Goal: Use online tool/utility: Use online tool/utility

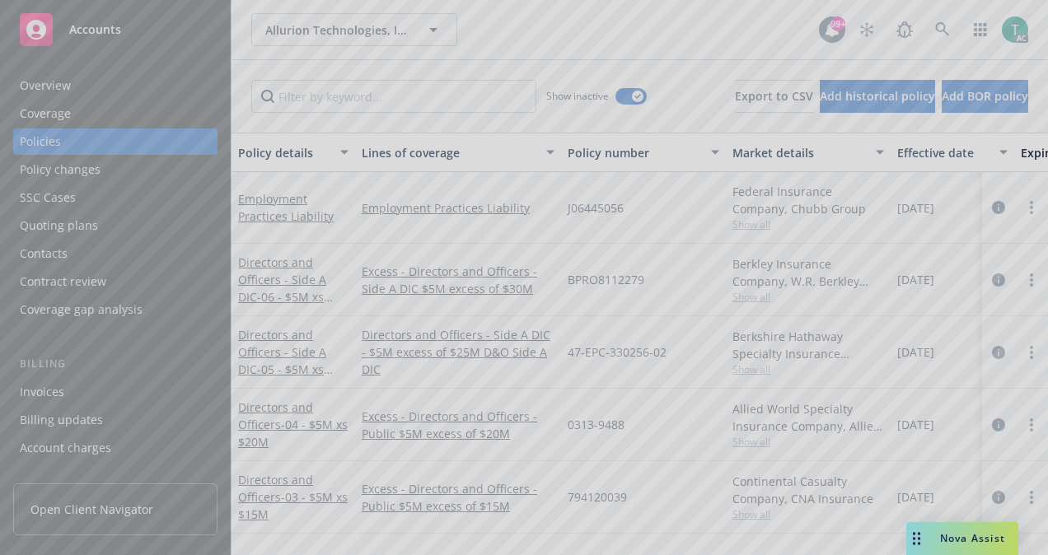
click at [952, 541] on div at bounding box center [524, 277] width 1048 height 555
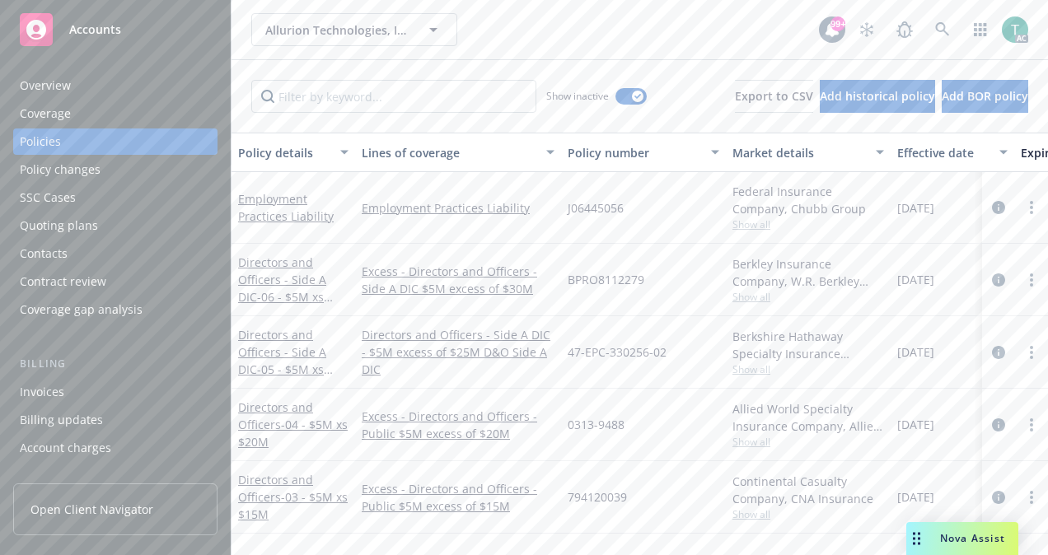
click at [931, 539] on div "Nova Assist" at bounding box center [972, 538] width 91 height 14
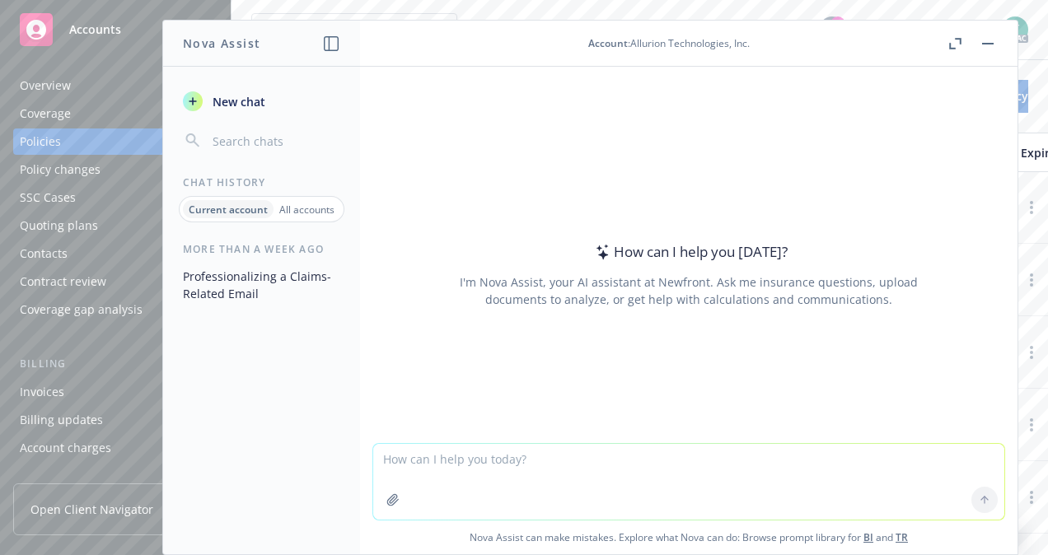
click at [386, 463] on textarea at bounding box center [688, 482] width 631 height 76
type textarea "Please make this sound more professional"
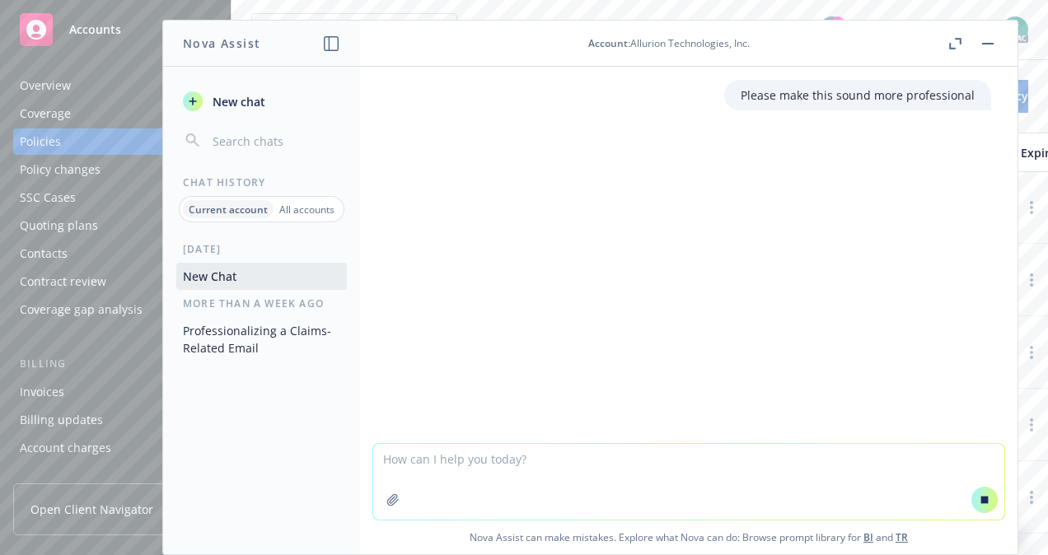
click at [386, 463] on textarea at bounding box center [688, 482] width 631 height 76
paste textarea "Hello Brett, I hope this finds you well, I just wanted to follow up on an email…"
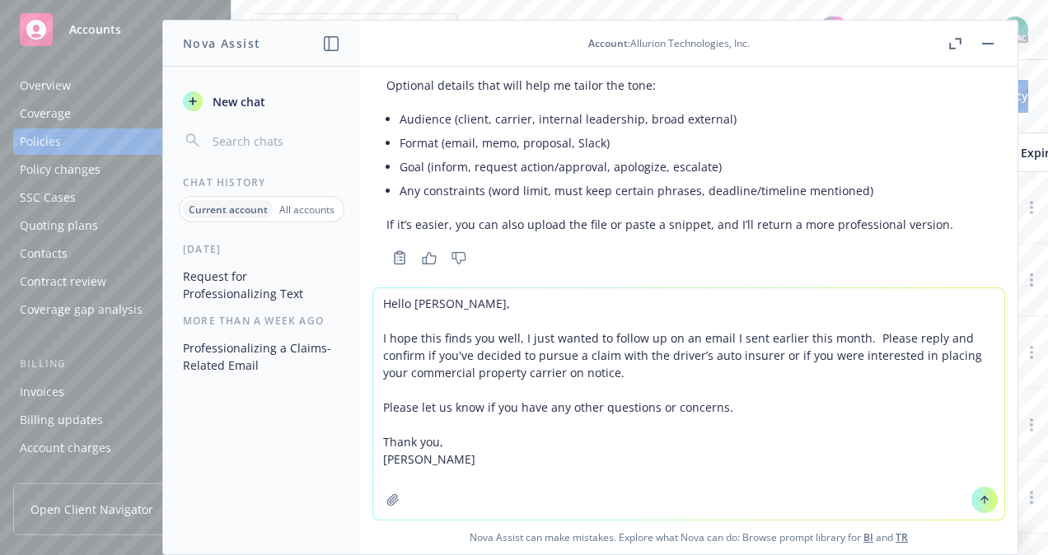
scroll to position [111, 0]
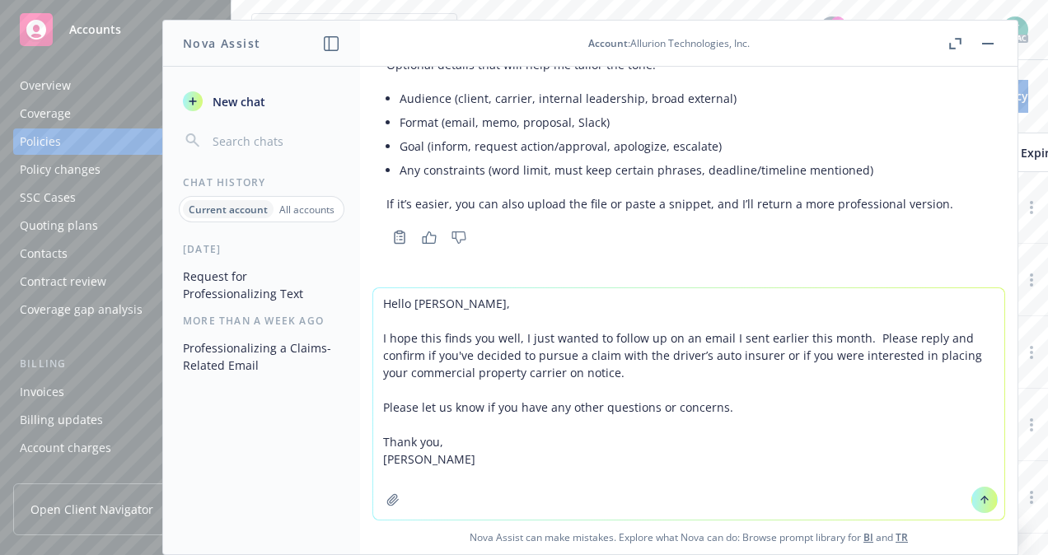
type textarea "Hello Brett, I hope this finds you well, I just wanted to follow up on an email…"
click at [971, 497] on button at bounding box center [984, 500] width 26 height 26
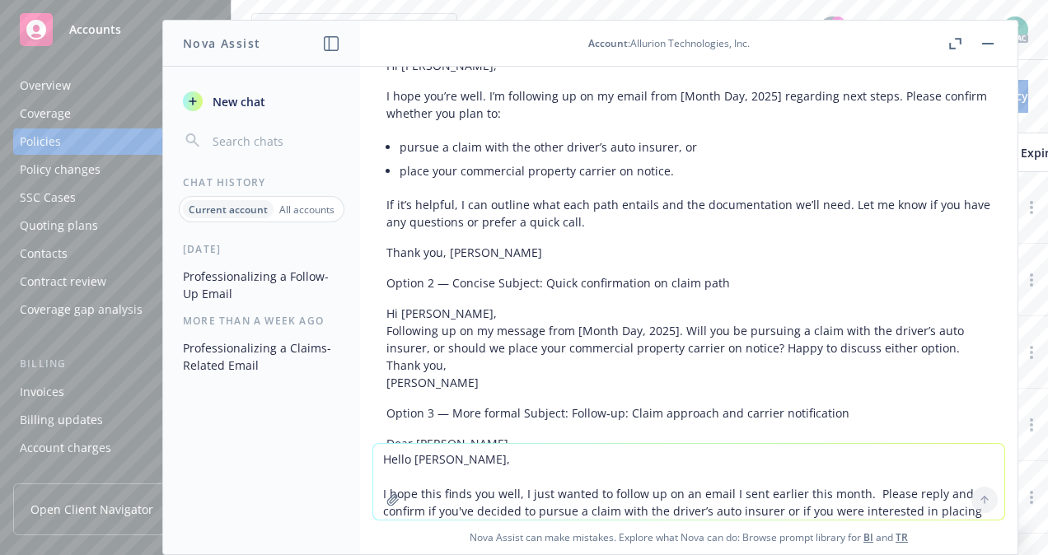
scroll to position [583, 0]
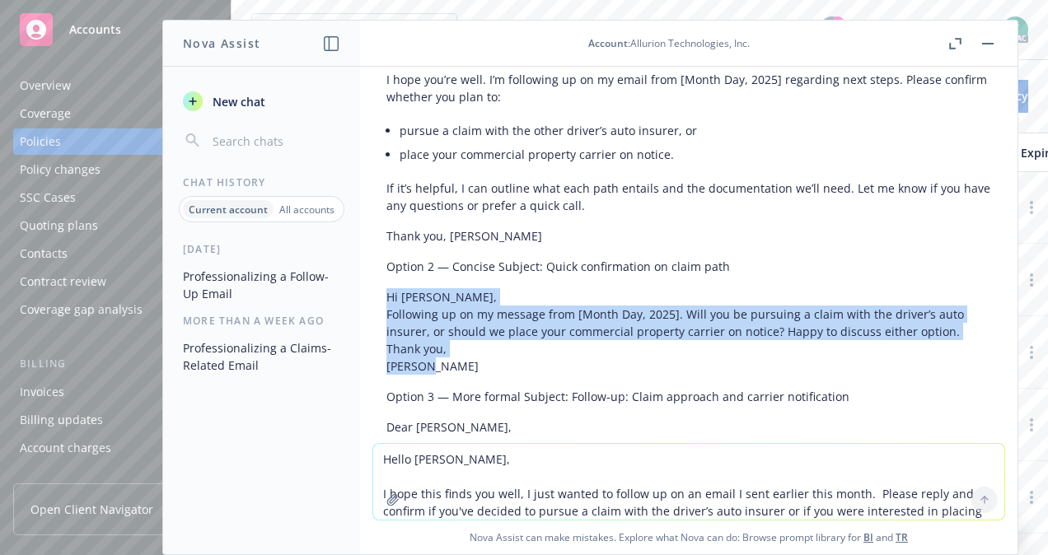
drag, startPoint x: 447, startPoint y: 362, endPoint x: 375, endPoint y: 287, distance: 104.3
click at [375, 287] on div "Here are a few polished options you can use. Pick the tone that fits your relat…" at bounding box center [688, 327] width 631 height 708
copy p "Hi Brett, Following up on my message from [Month Day, 2025]. Will you be pursui…"
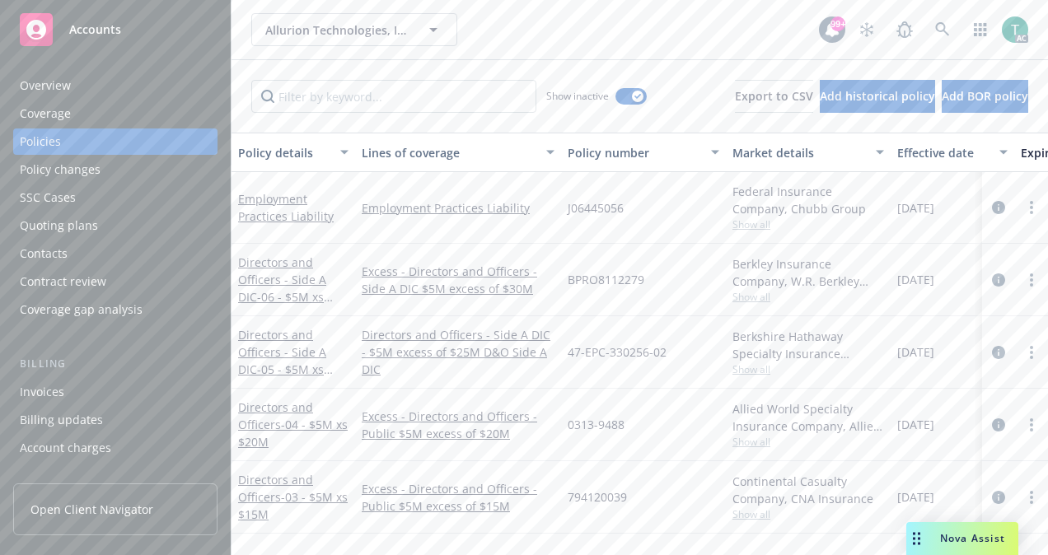
click at [957, 549] on div "Nova Assist" at bounding box center [962, 538] width 112 height 33
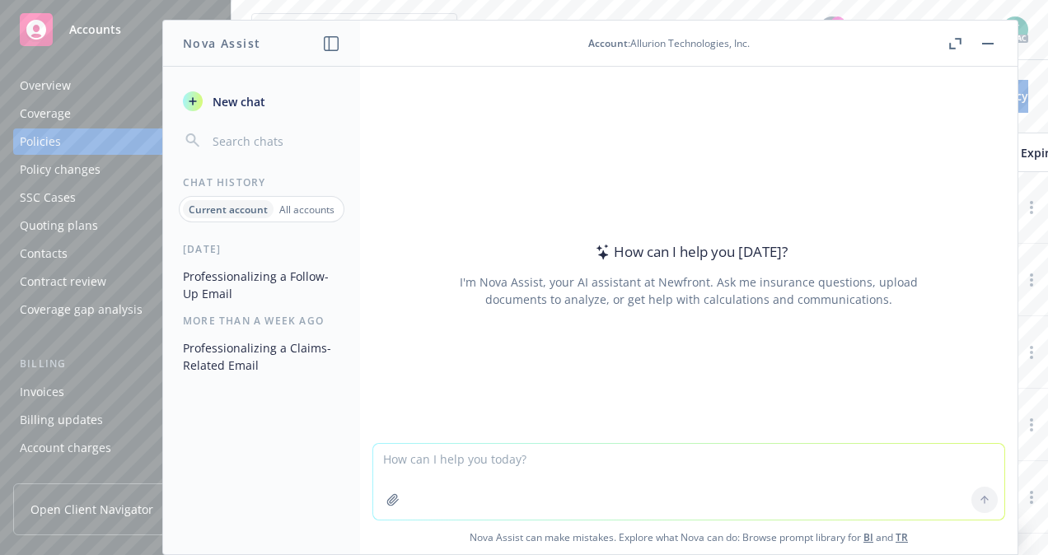
click at [234, 91] on button "New chat" at bounding box center [261, 102] width 171 height 30
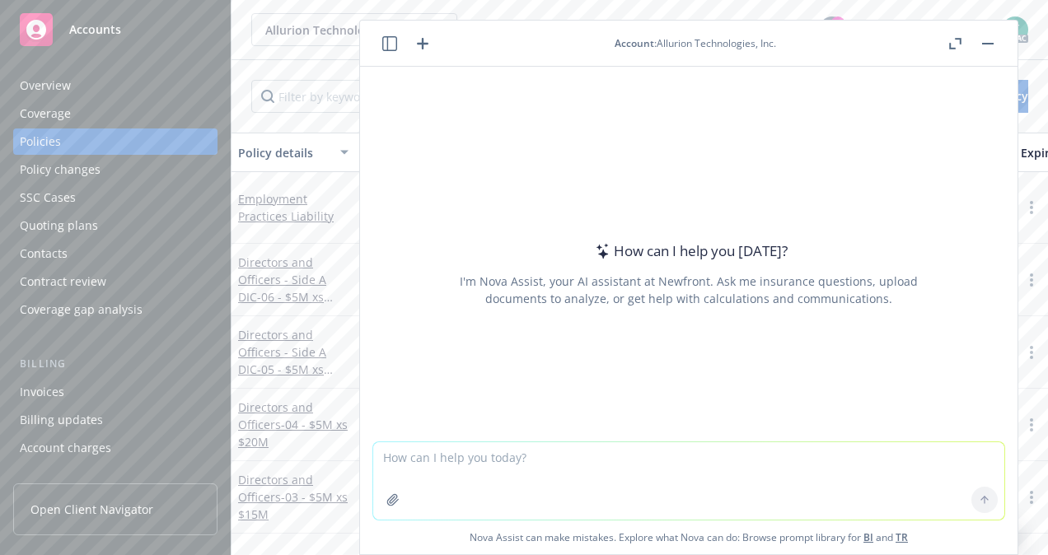
click at [448, 450] on textarea at bounding box center [688, 480] width 631 height 77
type textarea "Please give a breakdown or summary of this adjuster's email:"
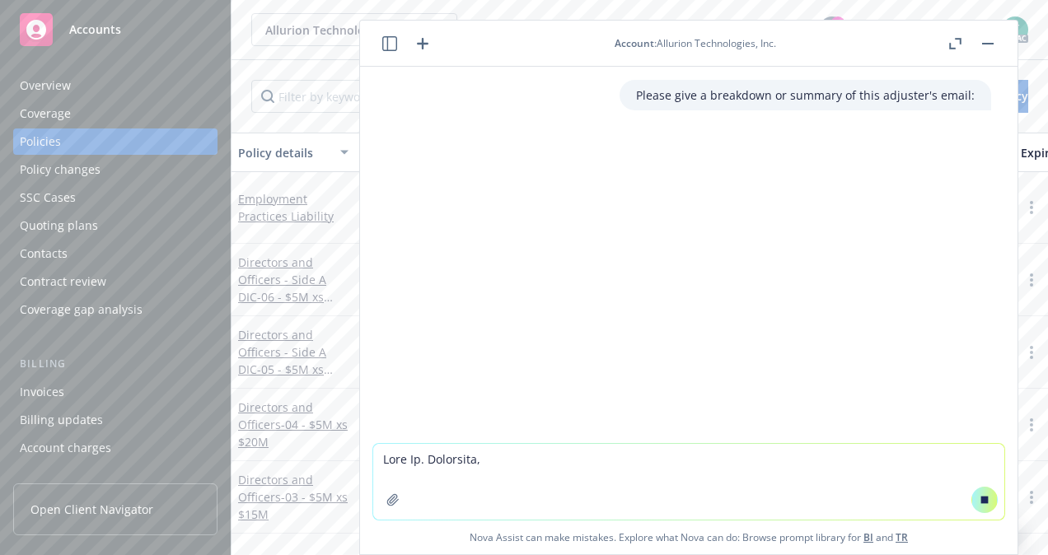
scroll to position [662, 0]
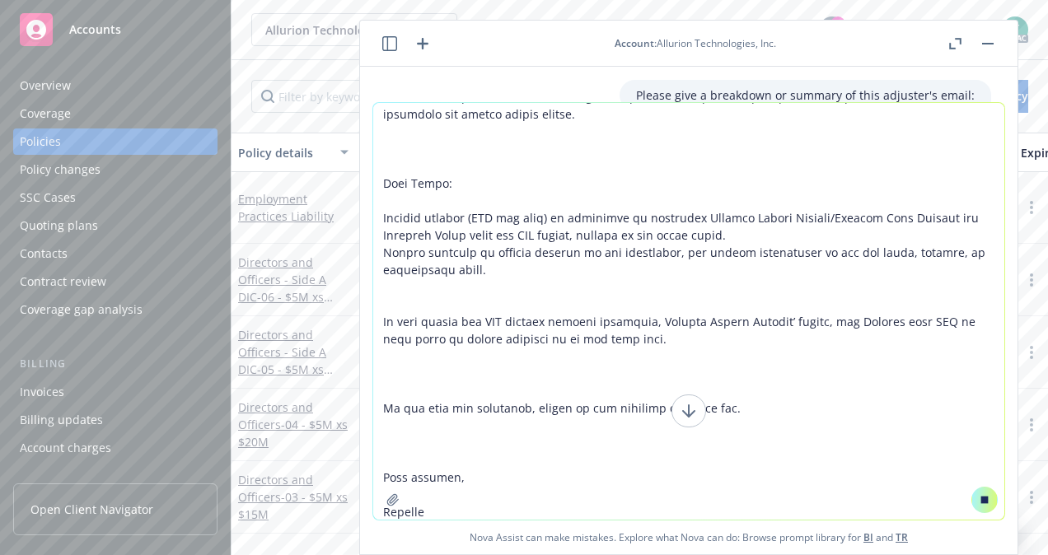
type textarea "Dear Mr. Mullarkey, We acknowledge receipt of the complaint filed in Contra Cos…"
click at [682, 418] on icon at bounding box center [689, 411] width 20 height 20
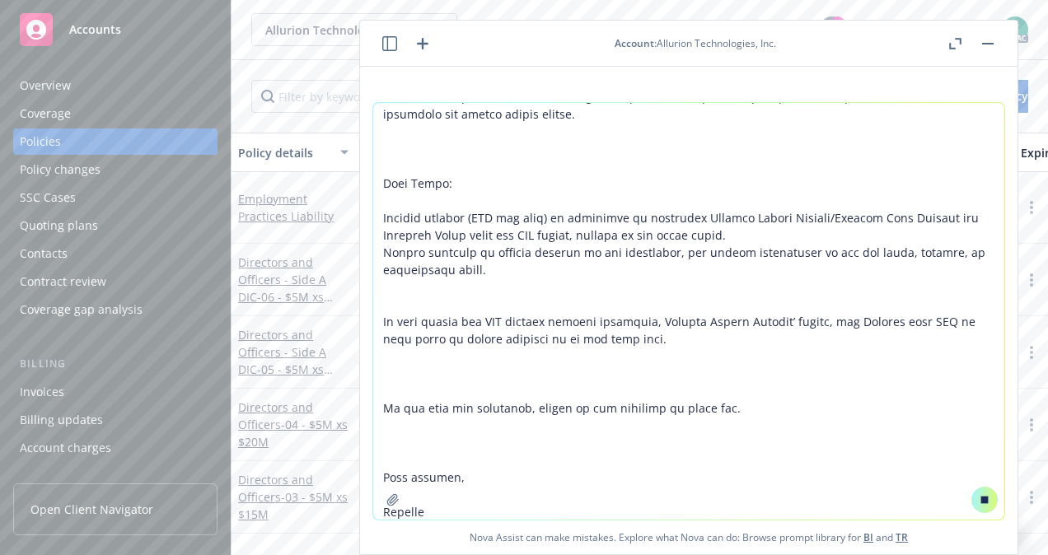
scroll to position [22, 0]
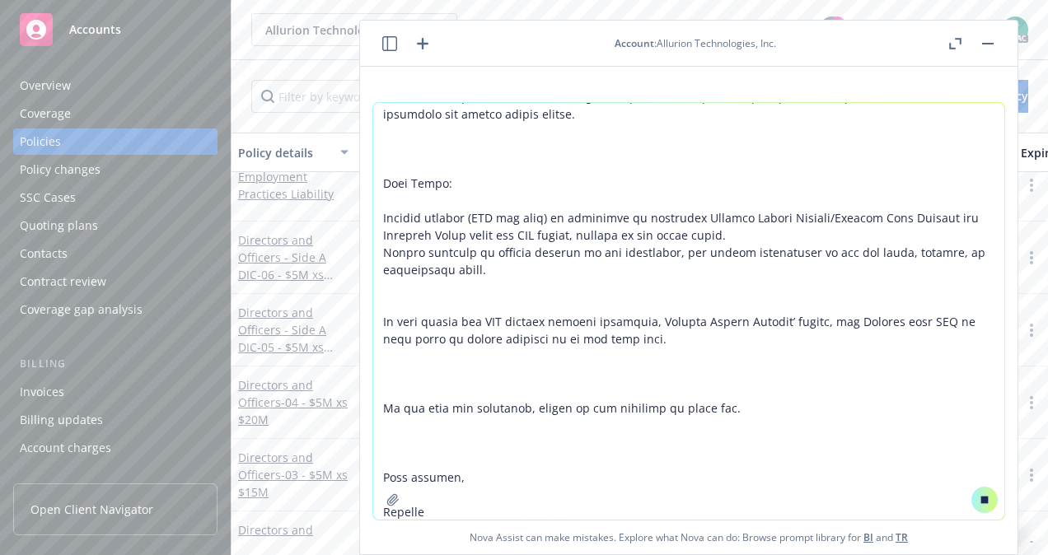
click at [475, 501] on textarea at bounding box center [688, 311] width 631 height 417
click at [450, 514] on textarea at bounding box center [688, 311] width 631 height 417
click at [979, 501] on icon at bounding box center [985, 500] width 12 height 12
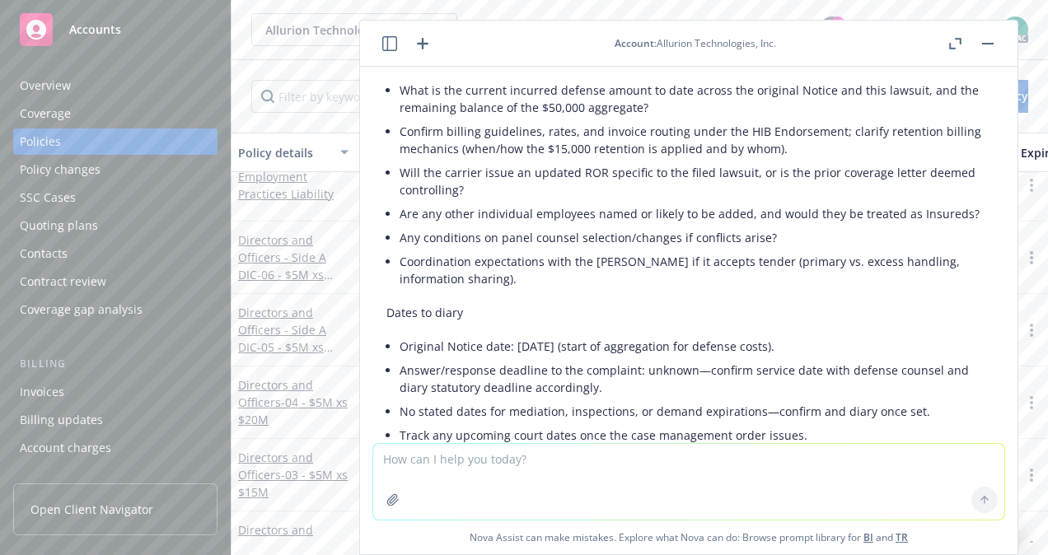
scroll to position [2343, 0]
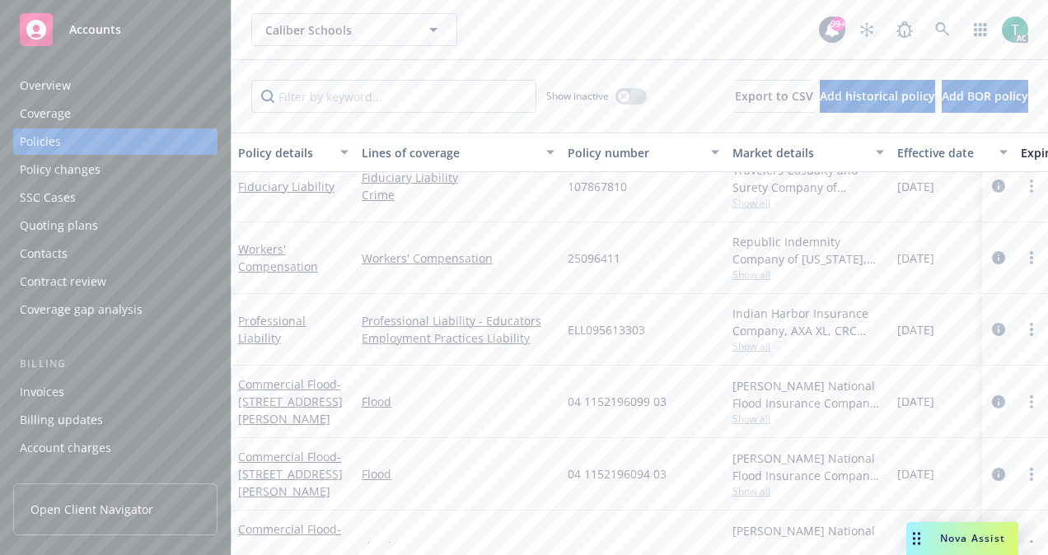
scroll to position [49, 0]
